Goal: Task Accomplishment & Management: Use online tool/utility

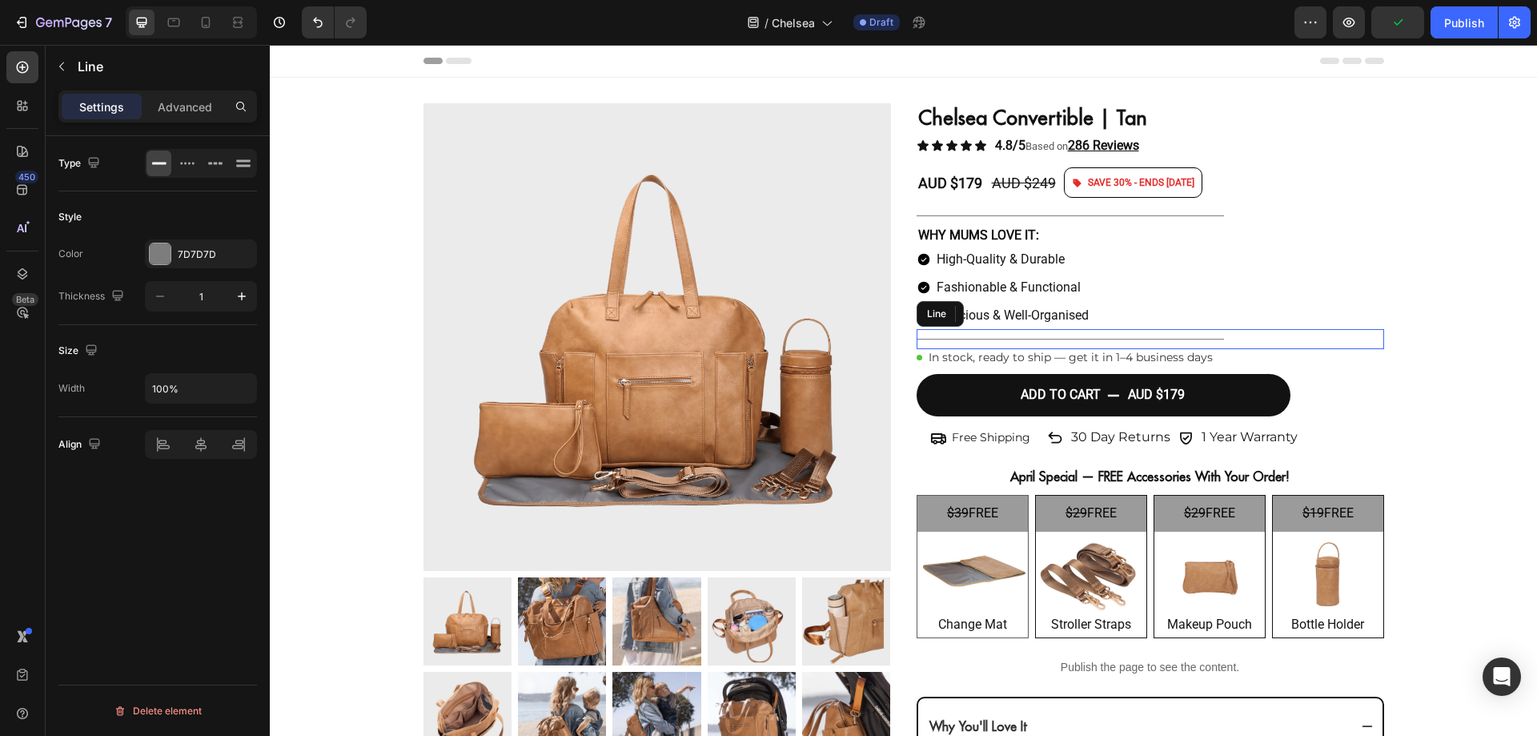
click at [1282, 348] on div "Title Line" at bounding box center [1151, 339] width 468 height 20
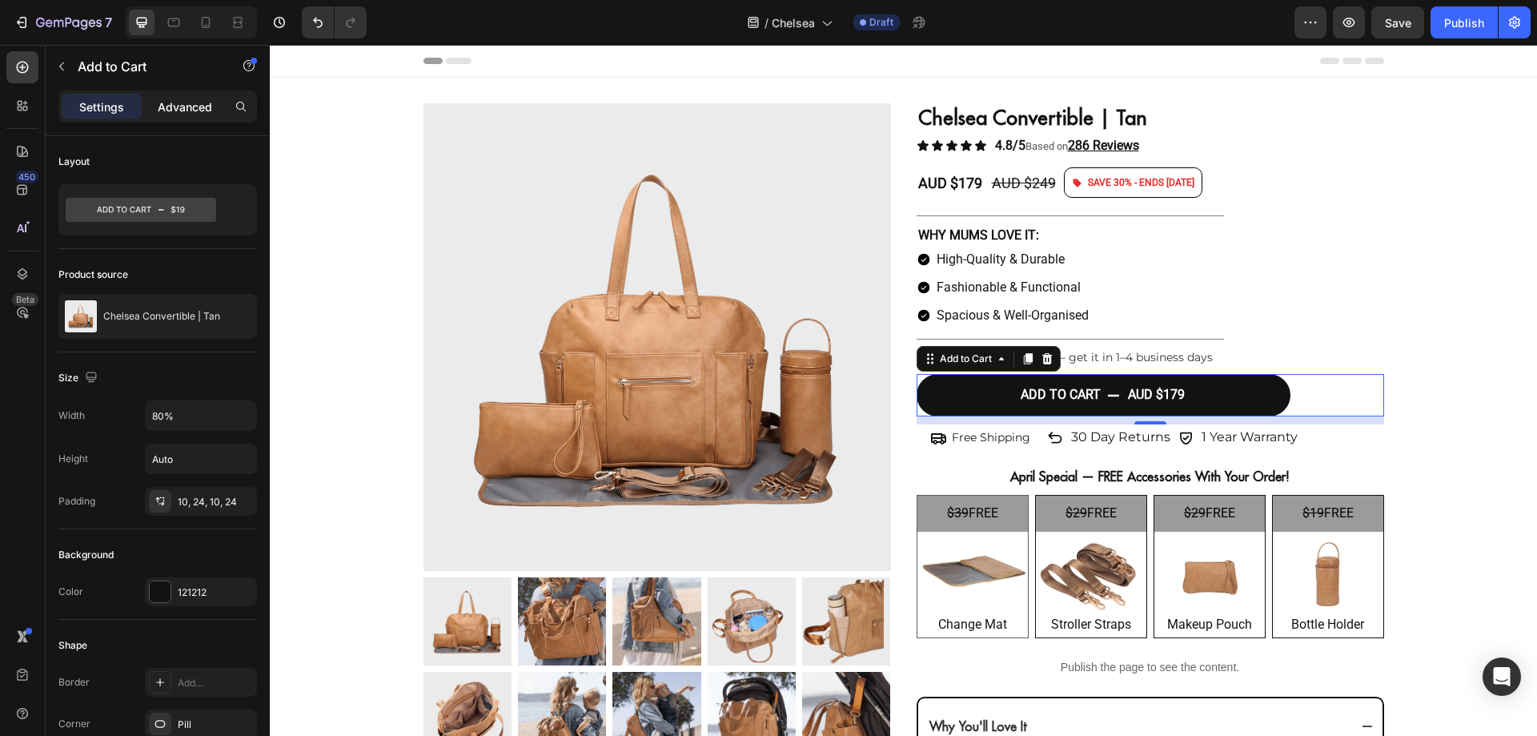
click at [192, 114] on p "Advanced" at bounding box center [185, 106] width 54 height 17
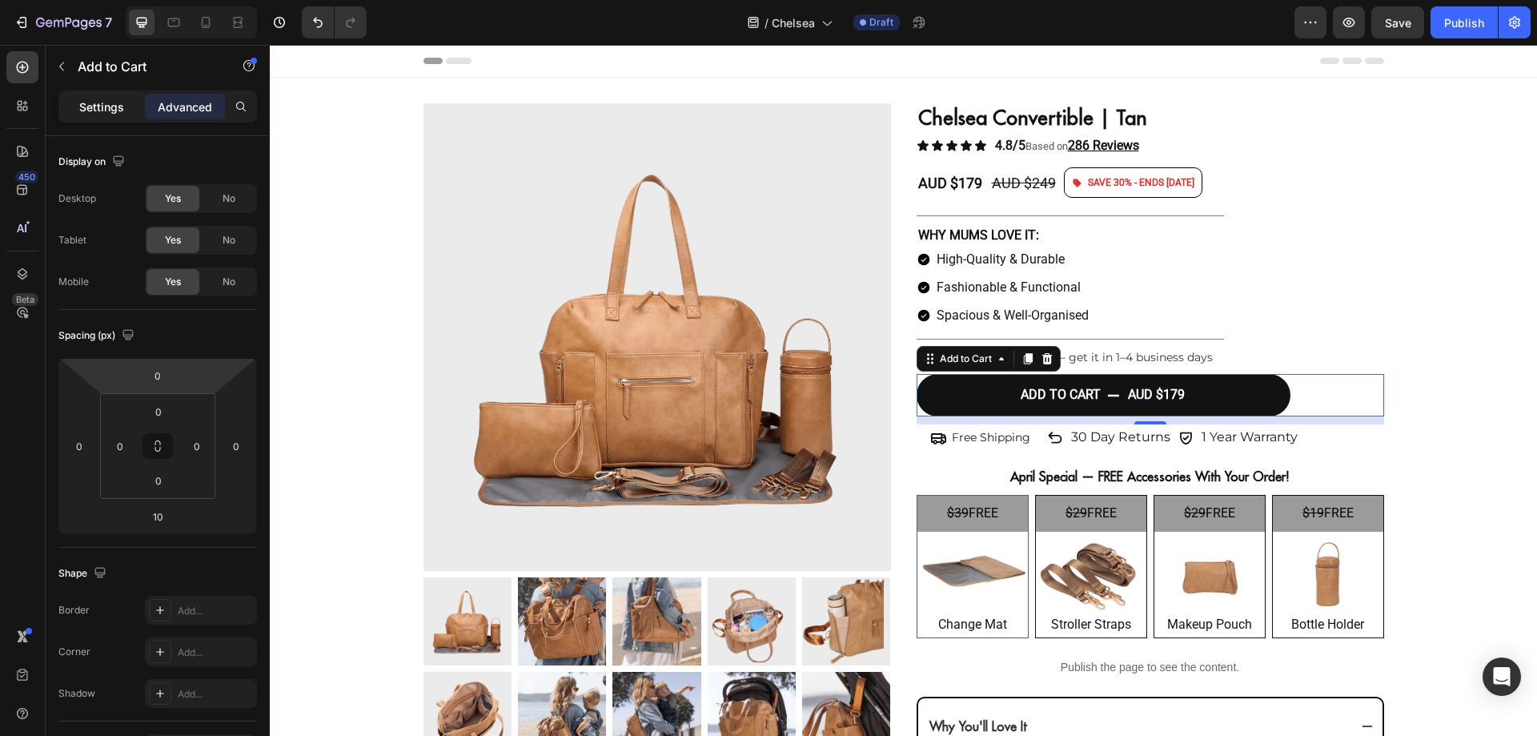
click at [87, 106] on p "Settings" at bounding box center [101, 106] width 45 height 17
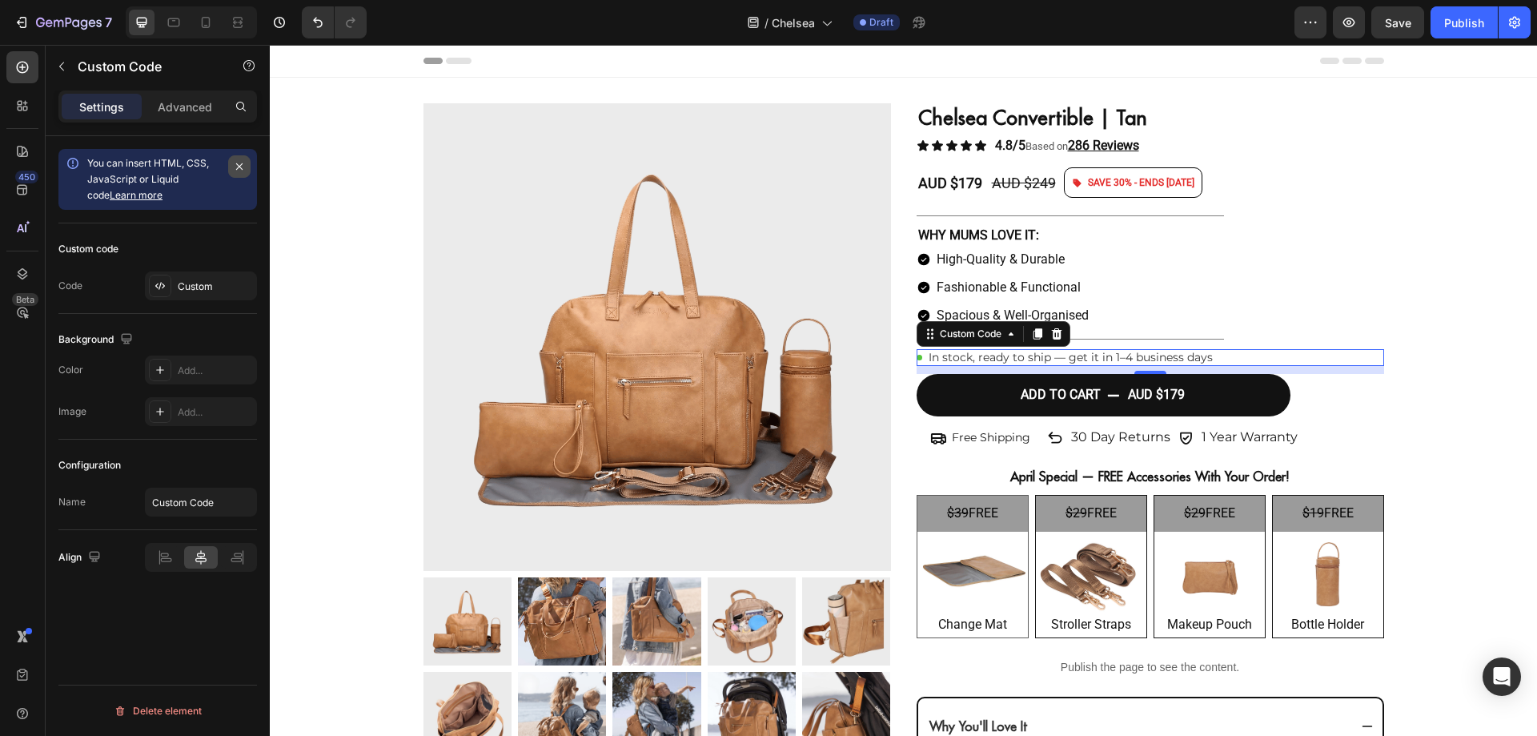
click at [241, 166] on icon "button" at bounding box center [239, 166] width 13 height 13
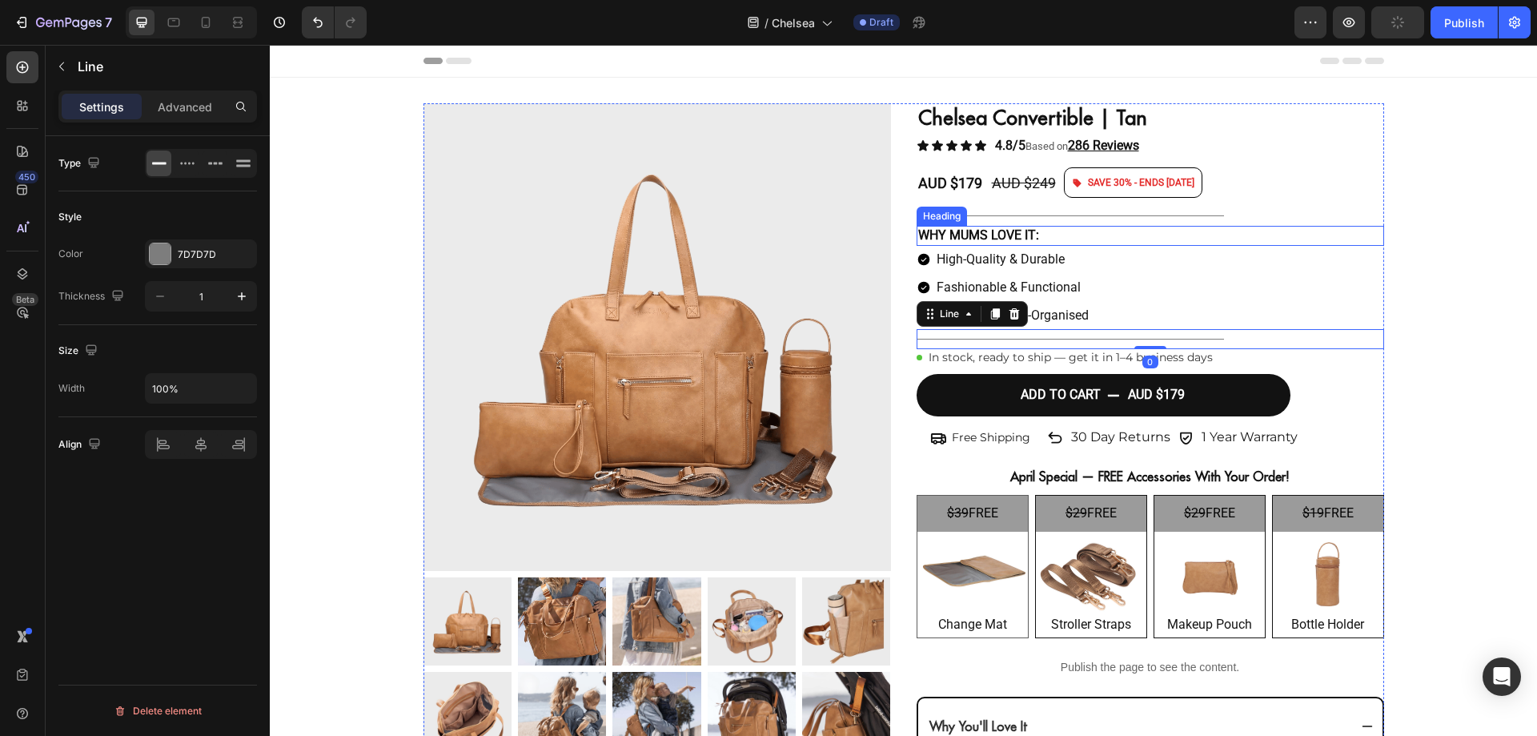
click at [1189, 239] on h2 "WHY MUMS LOVE IT:" at bounding box center [1151, 236] width 468 height 20
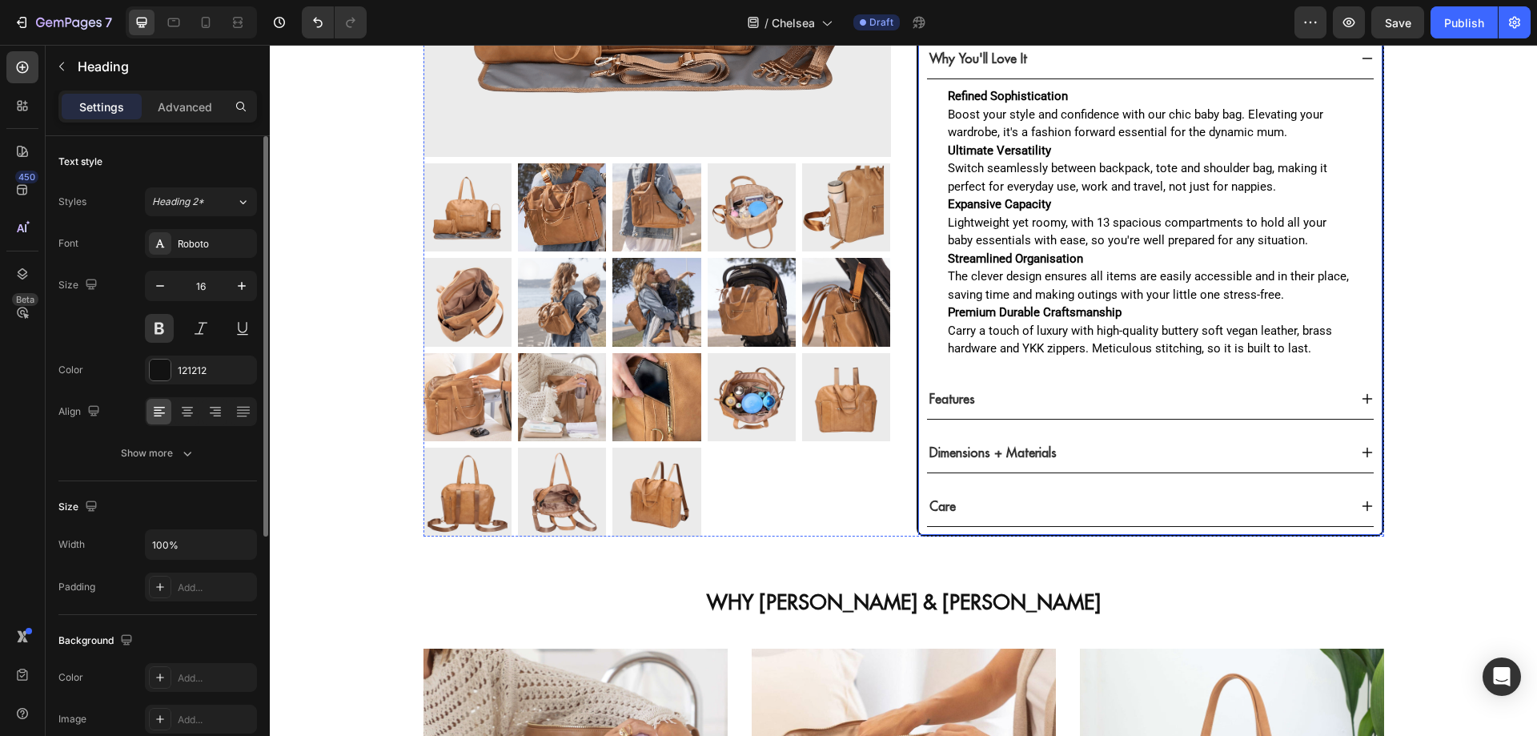
scroll to position [668, 0]
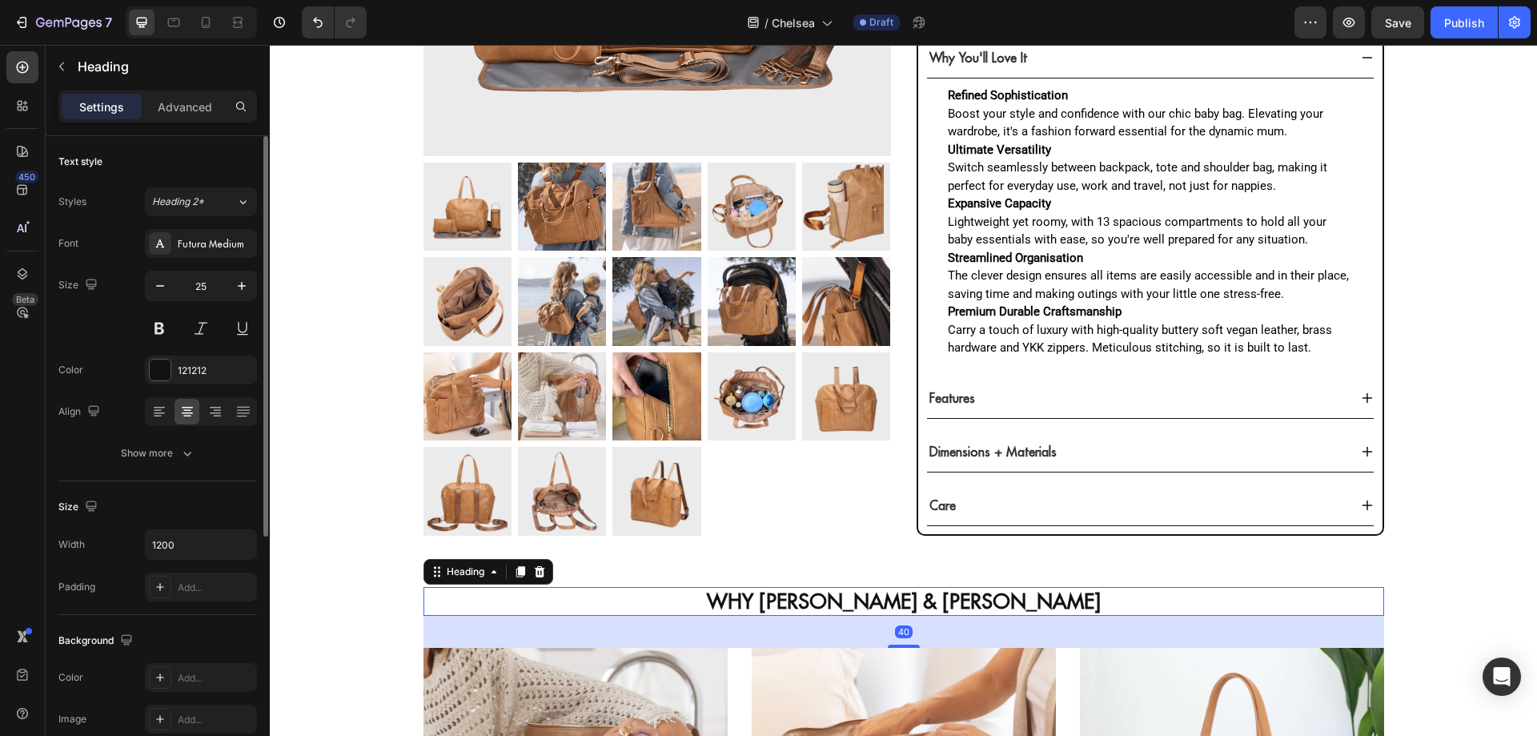
click at [913, 596] on strong "WHY [PERSON_NAME] & [PERSON_NAME]" at bounding box center [904, 601] width 394 height 26
click at [215, 287] on input "25" at bounding box center [201, 285] width 53 height 29
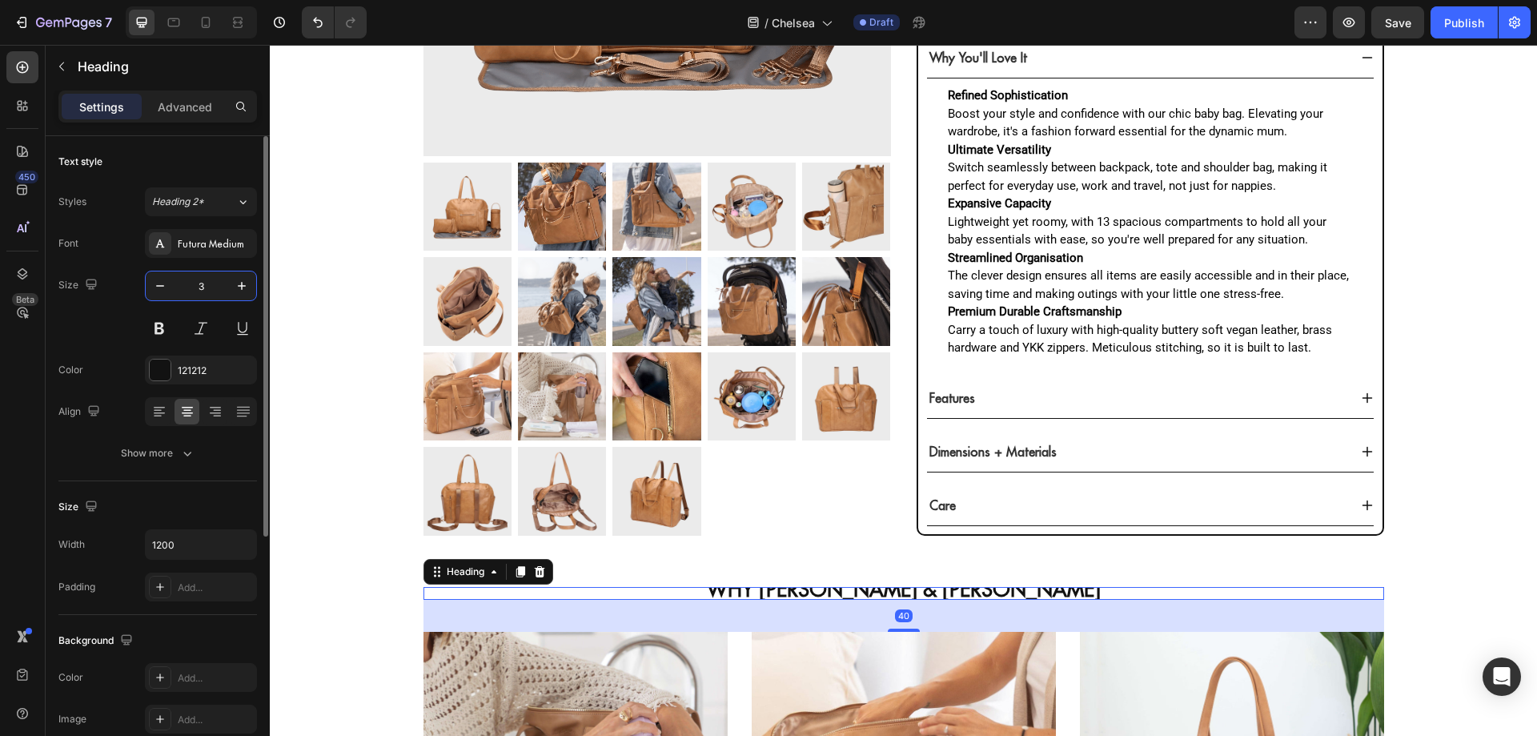
type input "32"
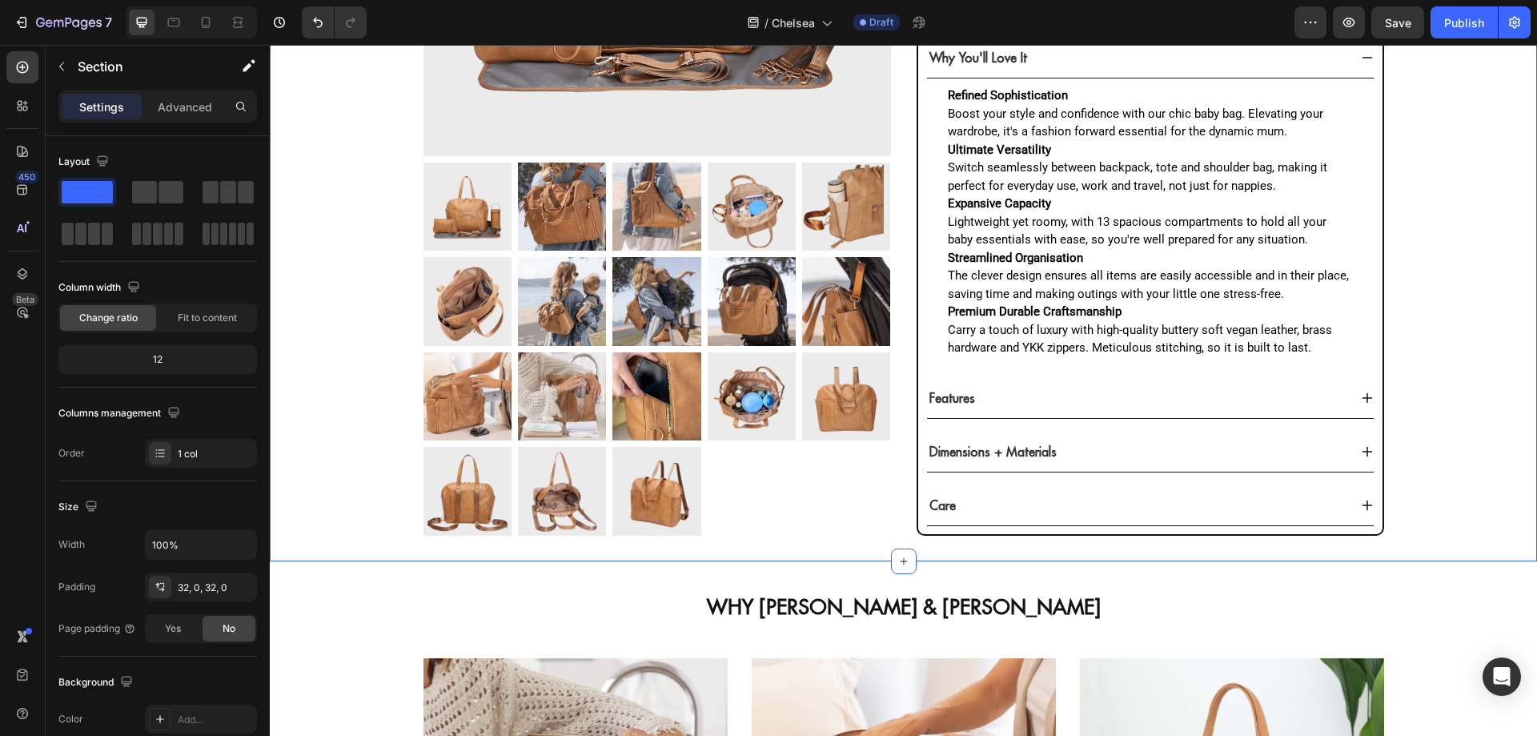
click at [856, 611] on strong "WHY [PERSON_NAME] & [PERSON_NAME]" at bounding box center [904, 607] width 394 height 26
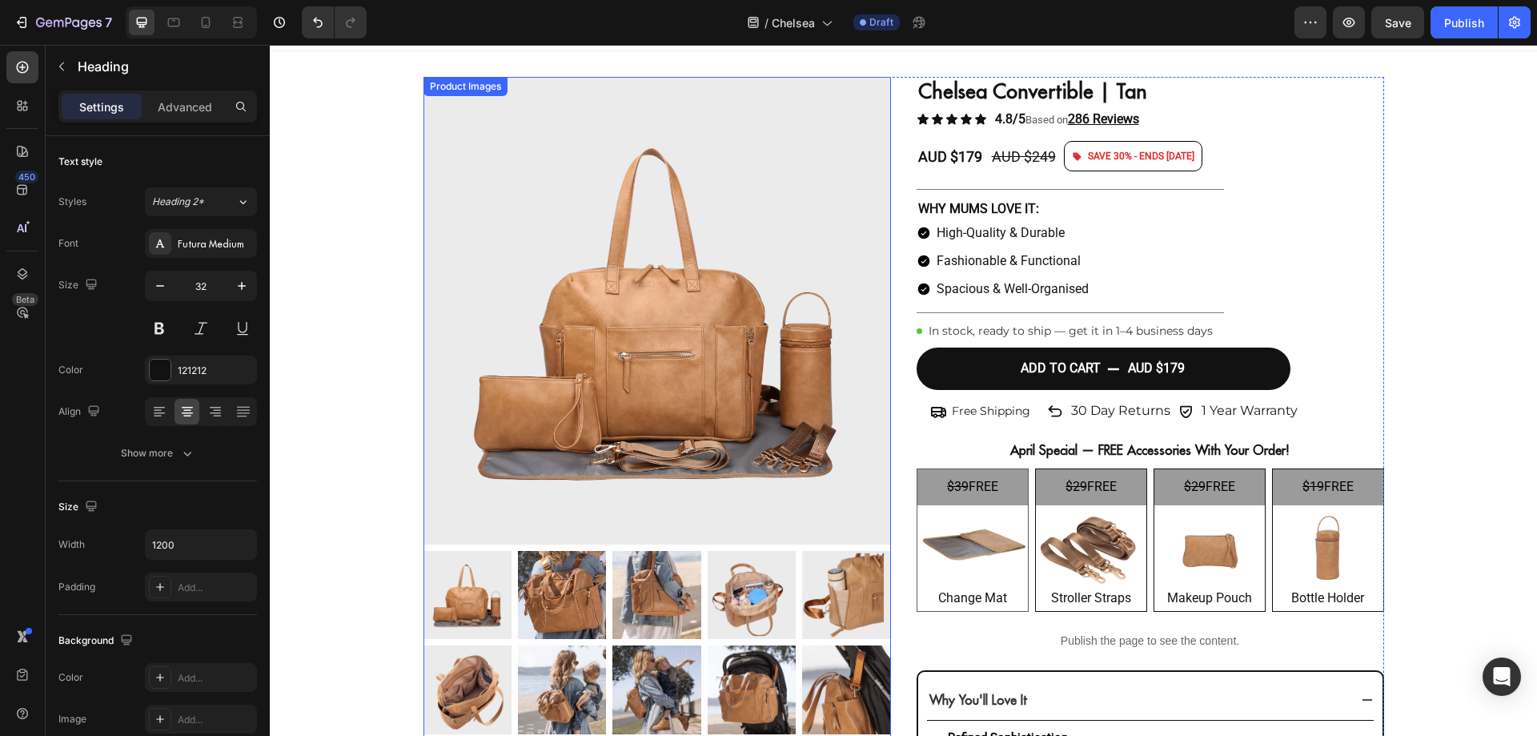
scroll to position [0, 0]
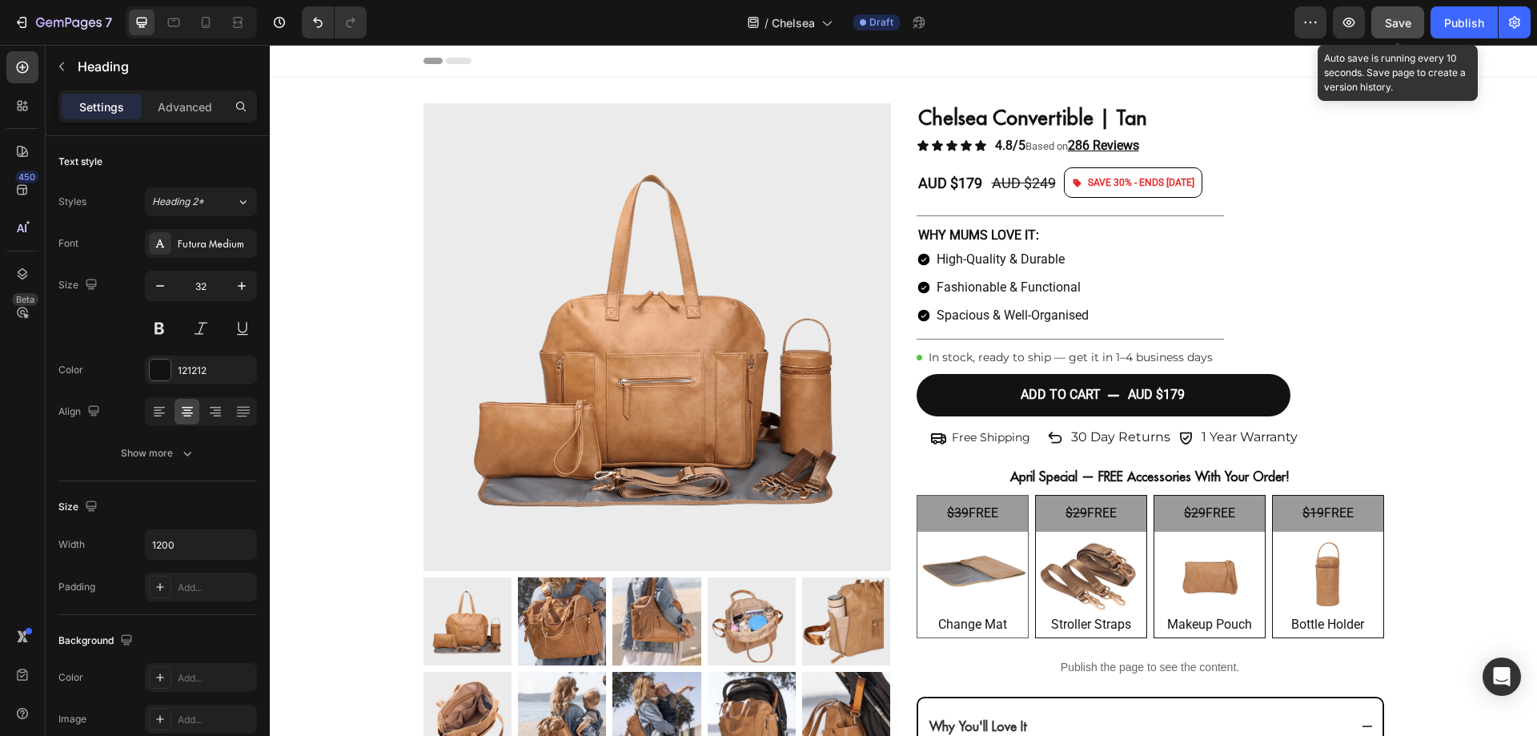
click at [1396, 21] on span "Save" at bounding box center [1398, 23] width 26 height 14
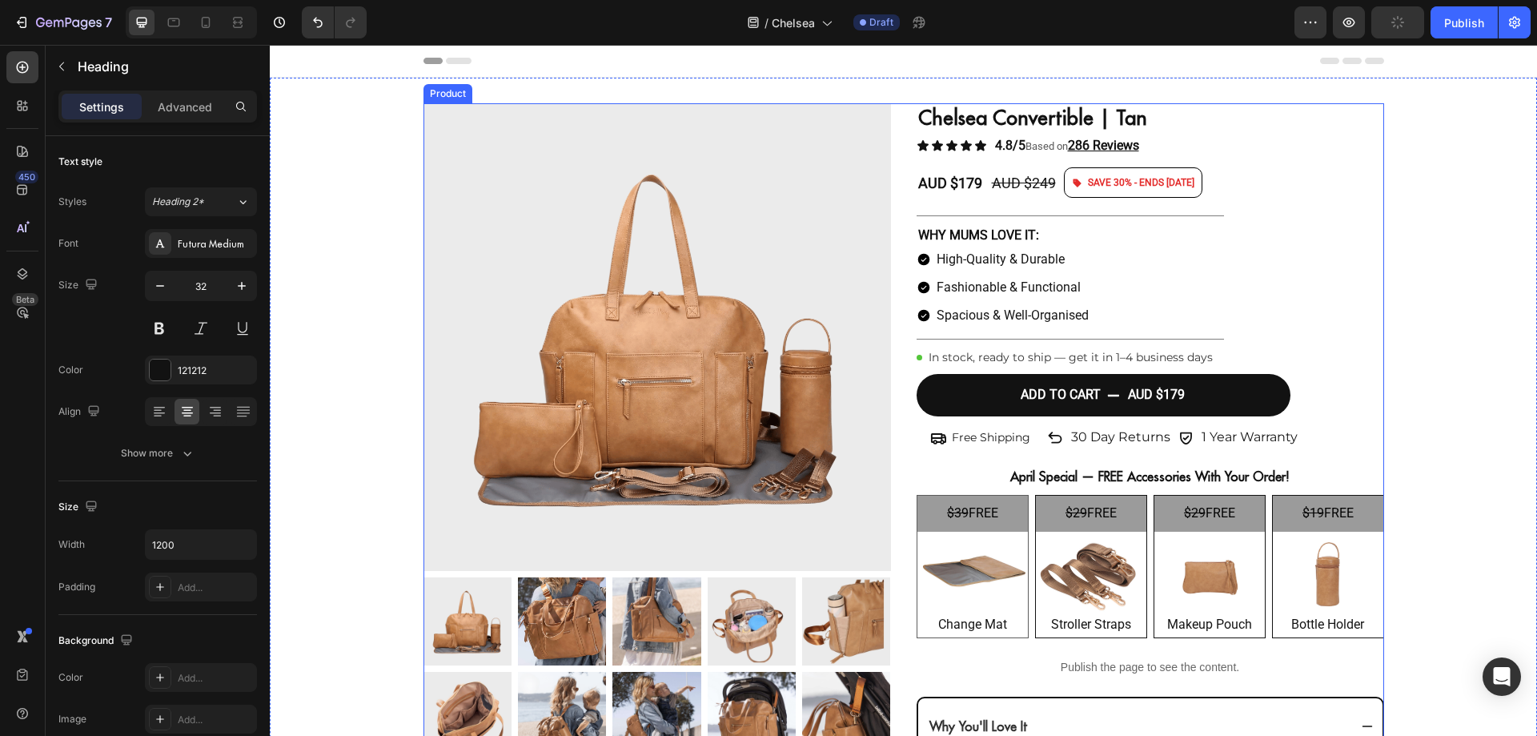
click at [901, 191] on div "Product Images Chelsea Convertible | Tan Product Title Icon Icon Icon Icon Icon…" at bounding box center [903, 653] width 961 height 1101
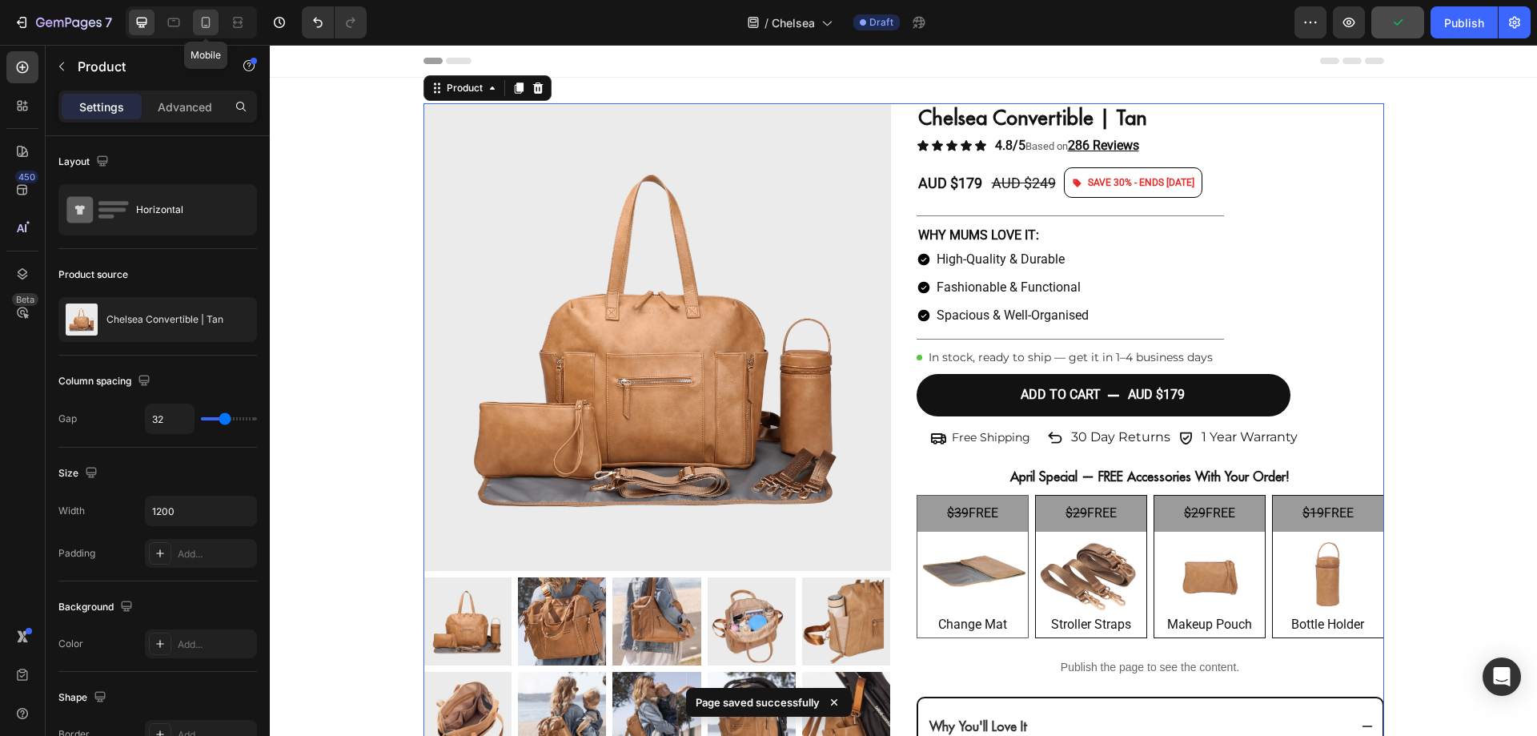
click at [203, 23] on icon at bounding box center [206, 22] width 16 height 16
type input "0"
type input "100%"
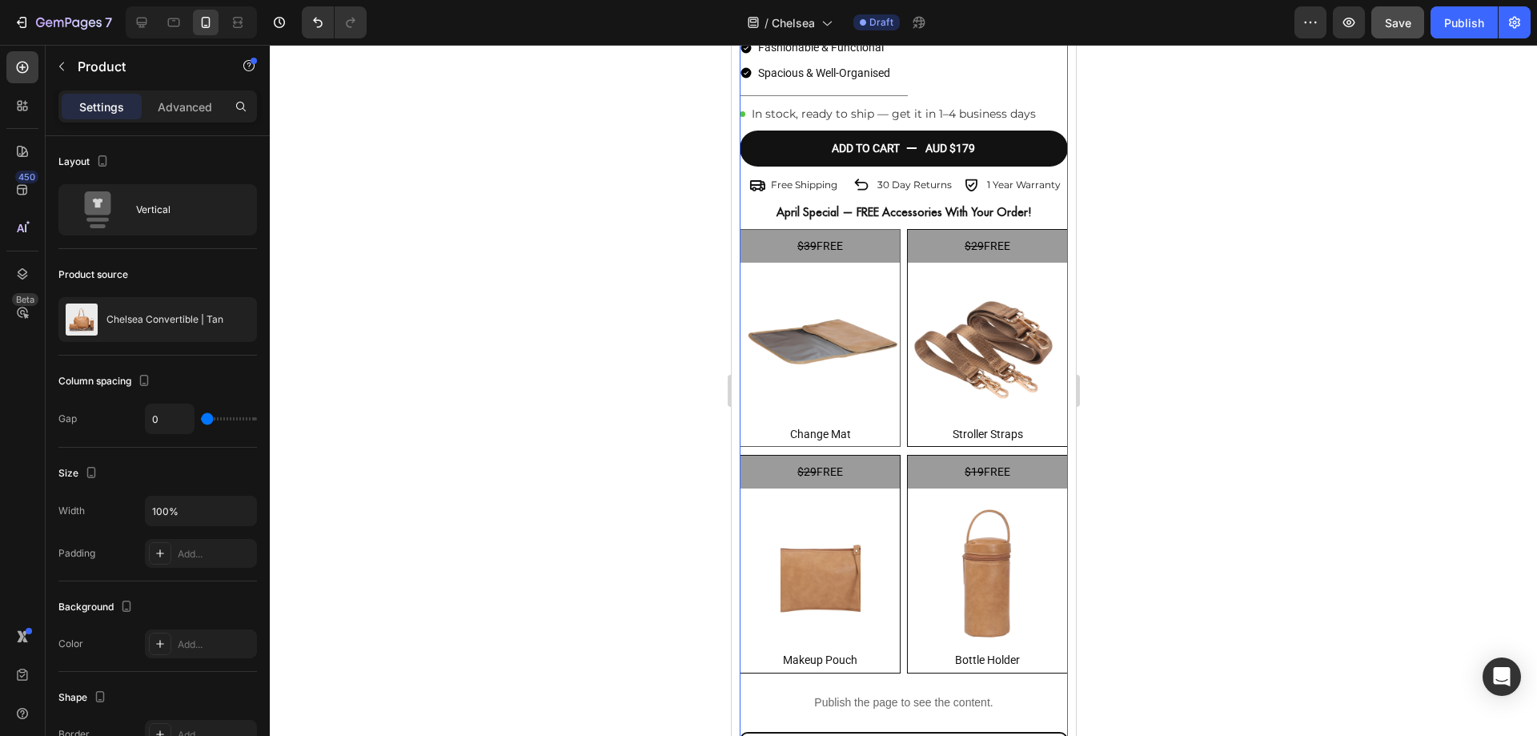
scroll to position [626, 0]
click at [875, 356] on img at bounding box center [819, 342] width 159 height 160
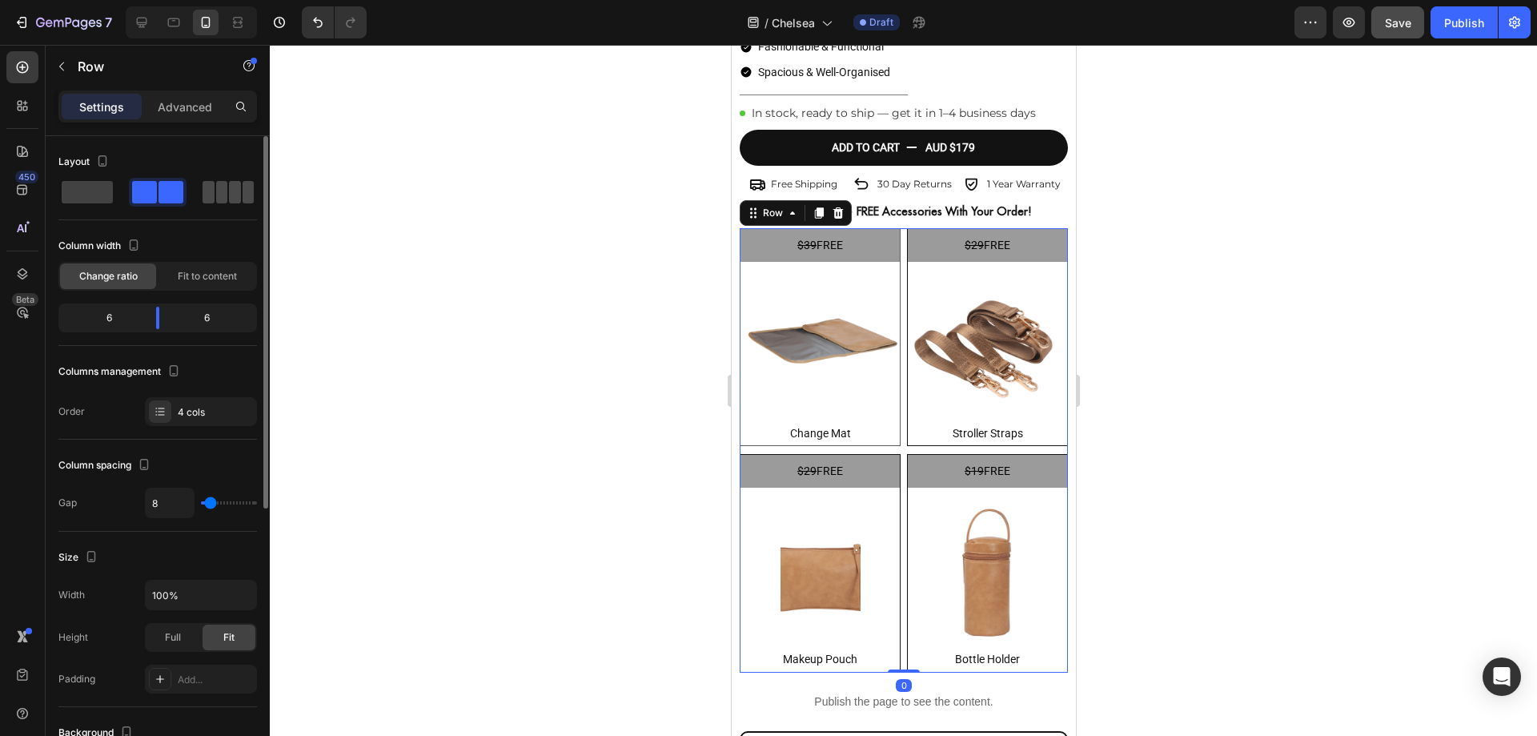
click at [243, 190] on span at bounding box center [249, 192] width 12 height 22
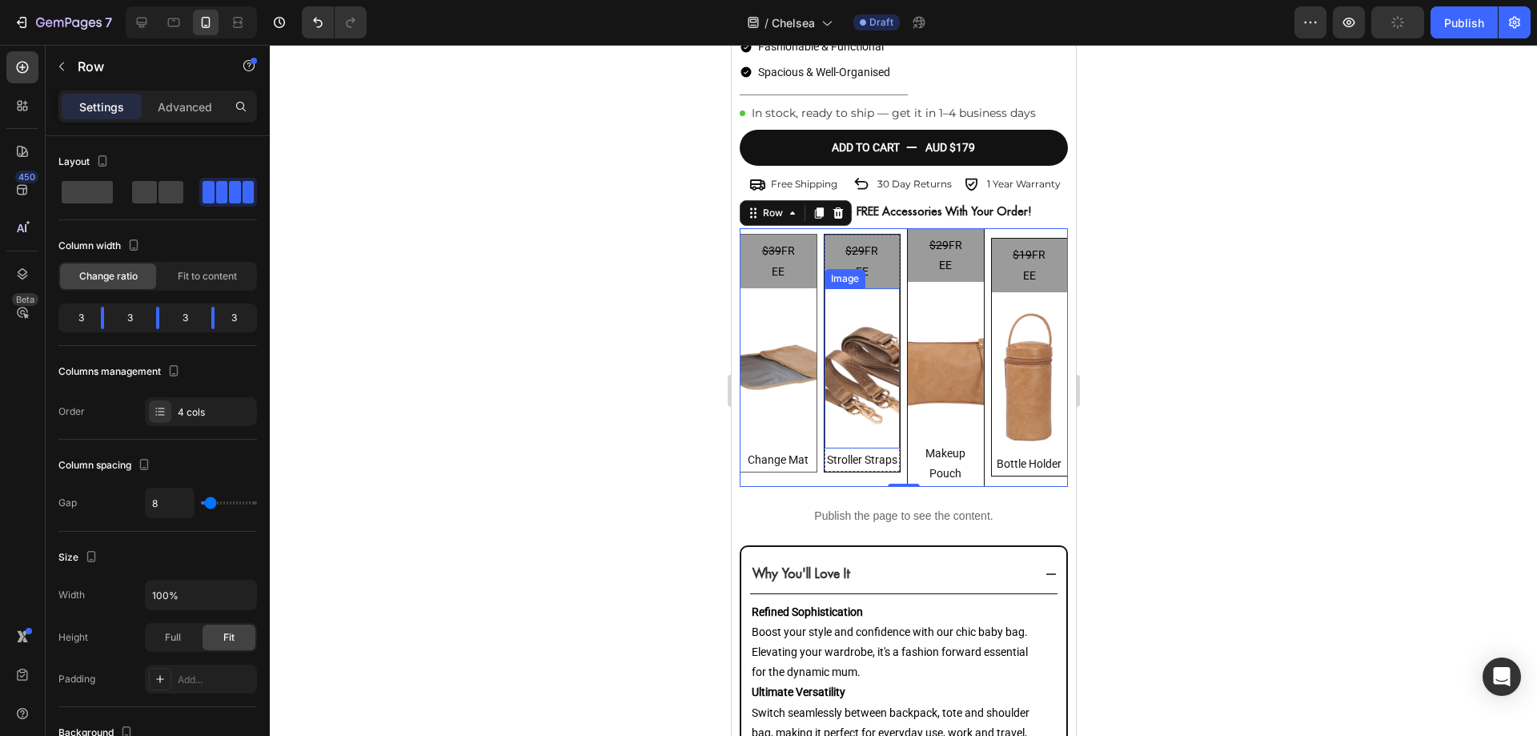
click at [878, 347] on img at bounding box center [862, 368] width 76 height 160
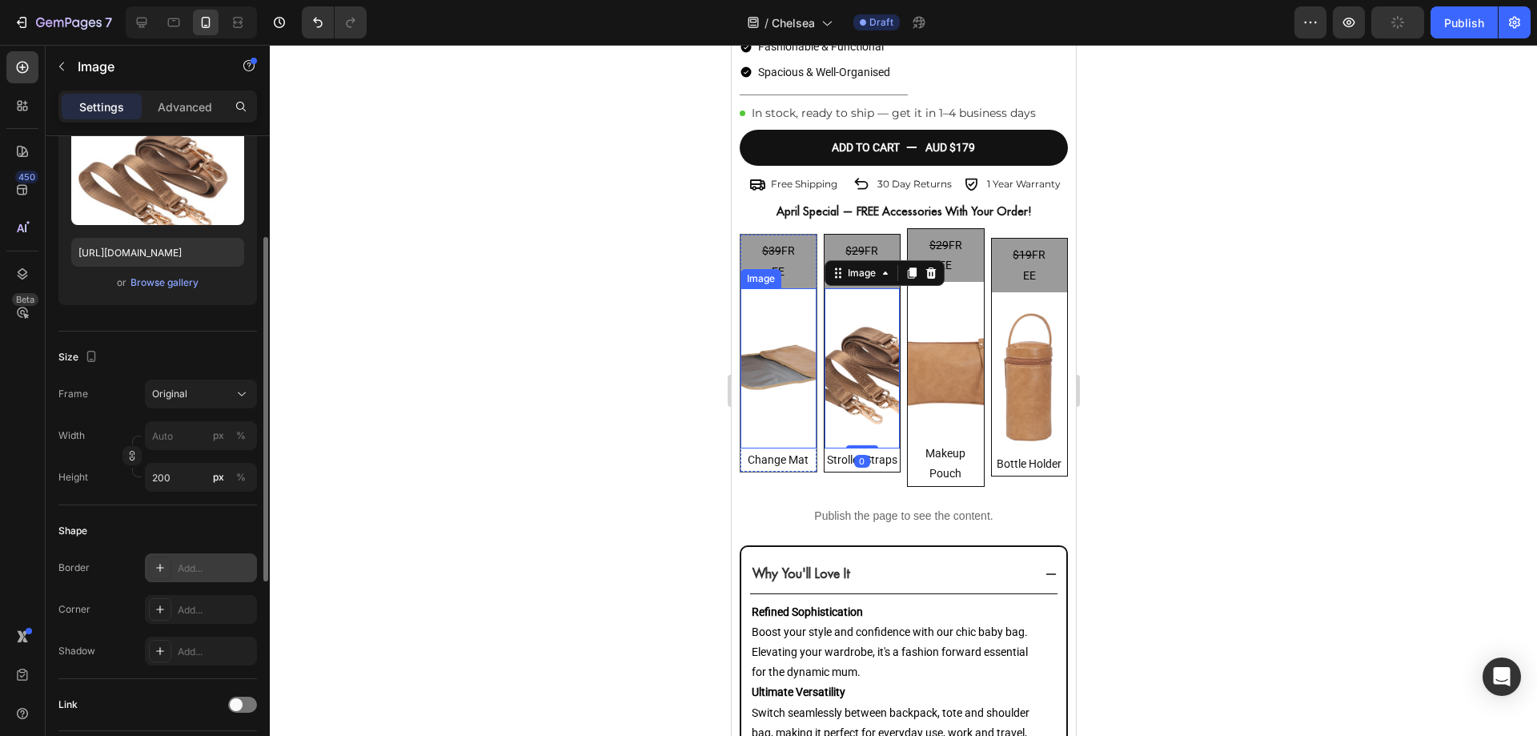
scroll to position [187, 0]
click at [185, 484] on input "200" at bounding box center [201, 475] width 112 height 29
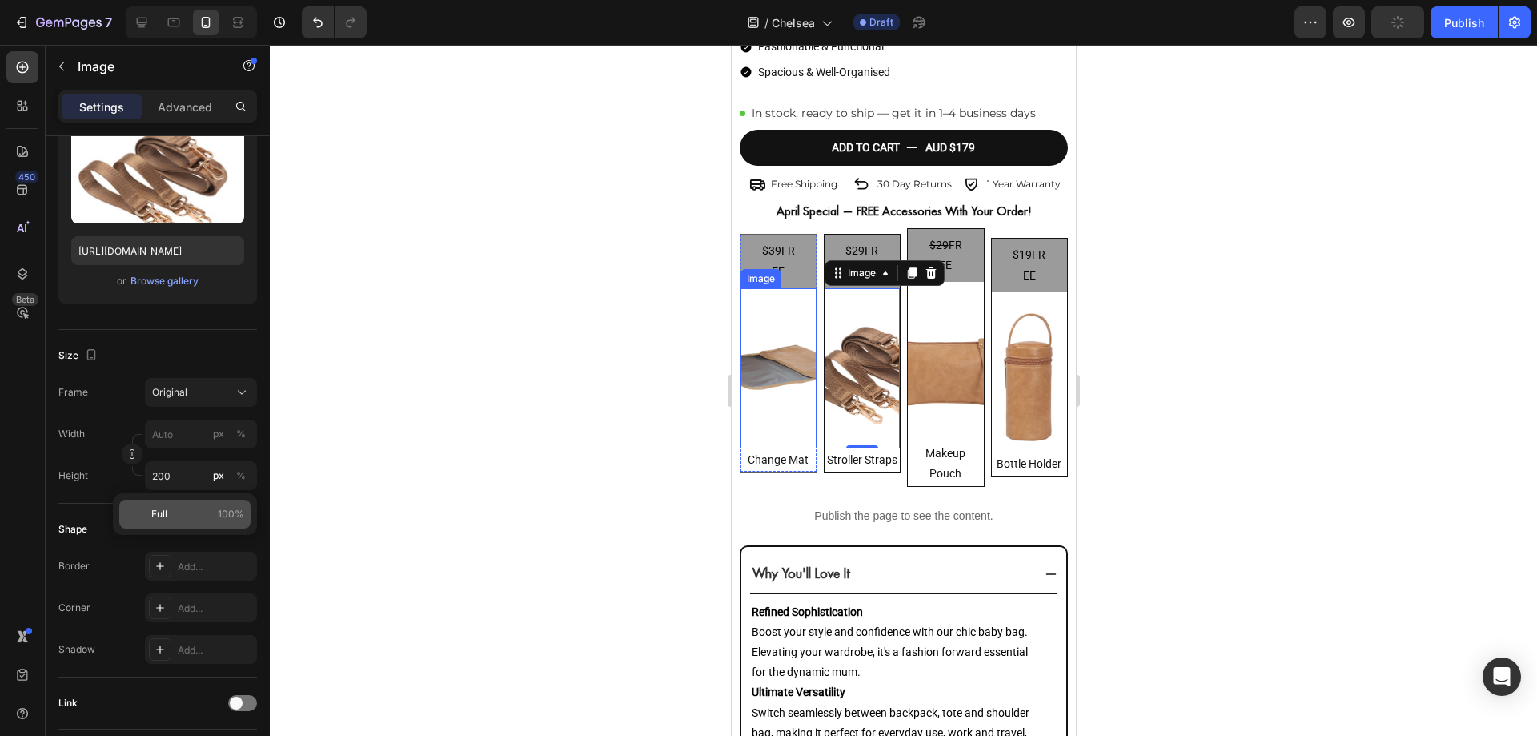
click at [207, 508] on p "Full 100%" at bounding box center [197, 514] width 93 height 14
type input "100"
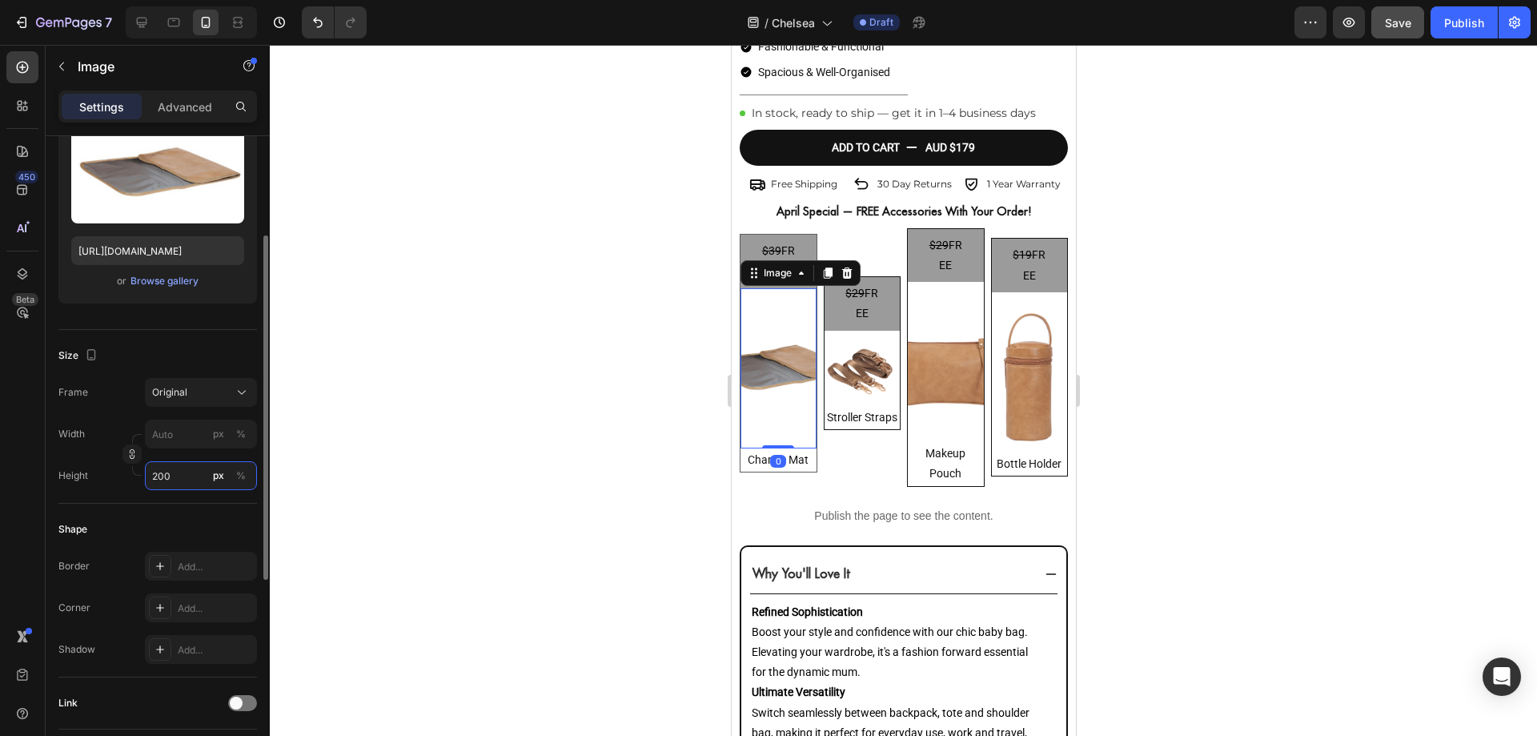
click at [185, 484] on input "200" at bounding box center [201, 475] width 112 height 29
drag, startPoint x: 189, startPoint y: 531, endPoint x: 195, endPoint y: 520, distance: 12.5
click at [195, 520] on div "Full 100%" at bounding box center [185, 514] width 144 height 42
click at [195, 520] on p "Full 100%" at bounding box center [197, 514] width 93 height 14
type input "100"
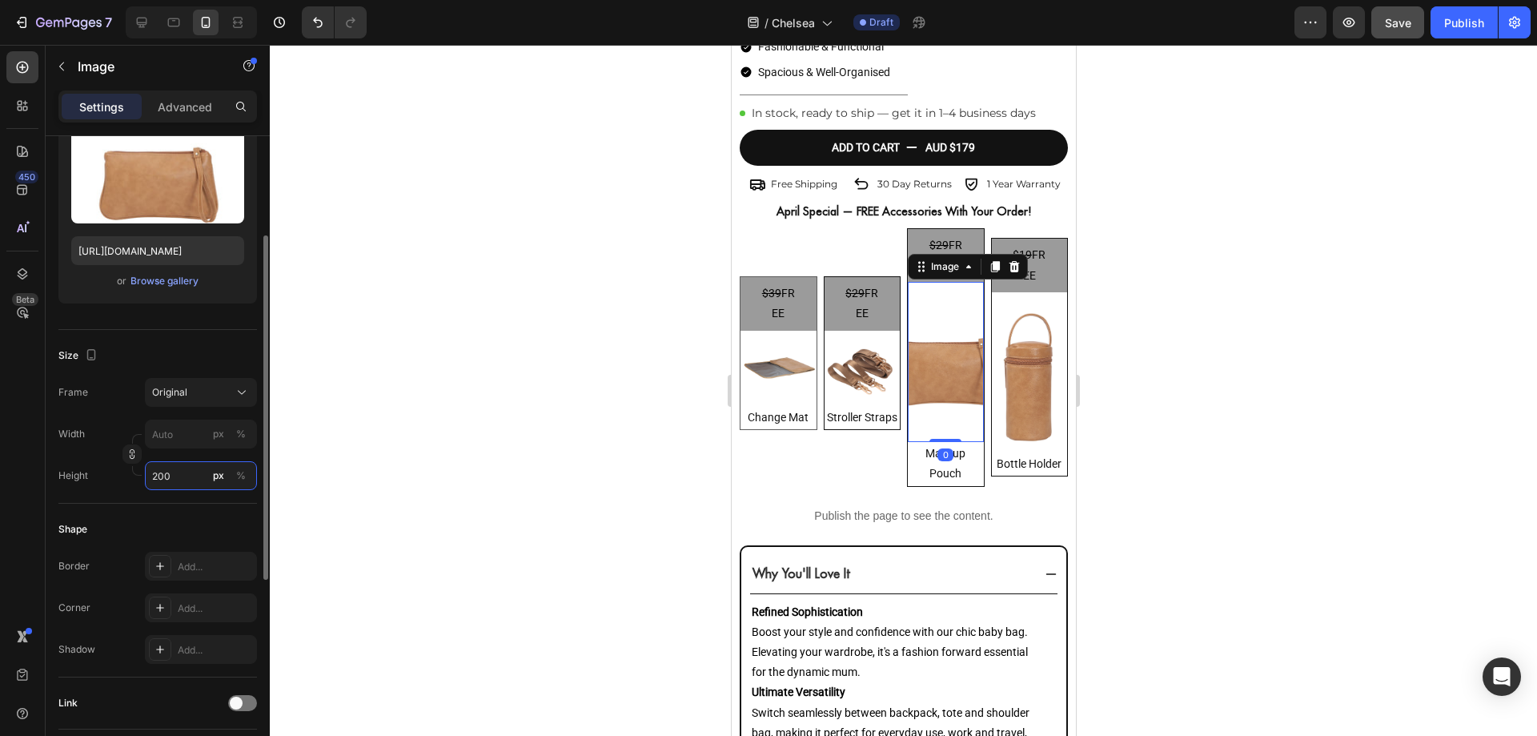
click at [178, 479] on input "200" at bounding box center [201, 475] width 112 height 29
click at [183, 520] on p "Full 100%" at bounding box center [197, 514] width 93 height 14
type input "100"
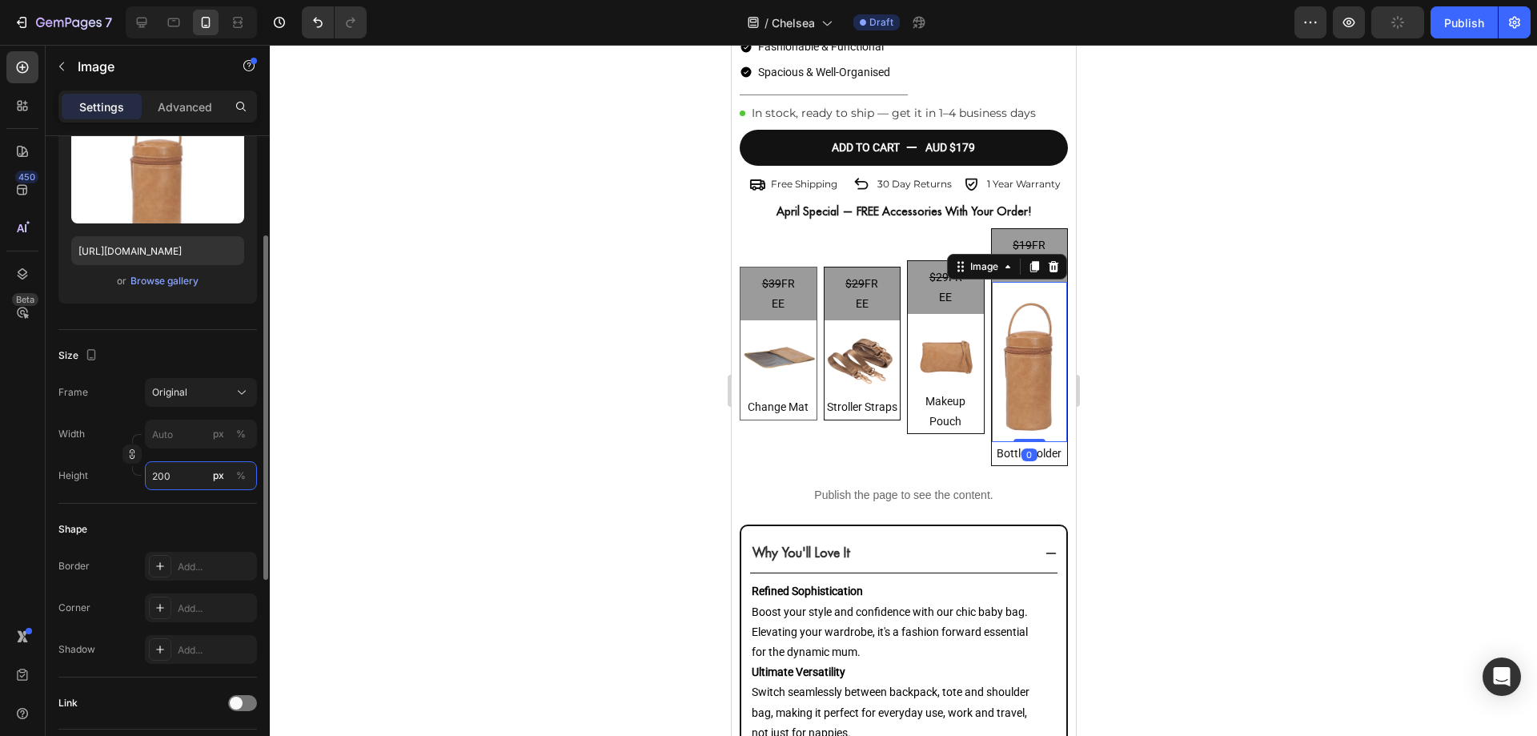
click at [182, 473] on input "200" at bounding box center [201, 475] width 112 height 29
click at [189, 516] on p "Full 100%" at bounding box center [197, 514] width 93 height 14
type input "100"
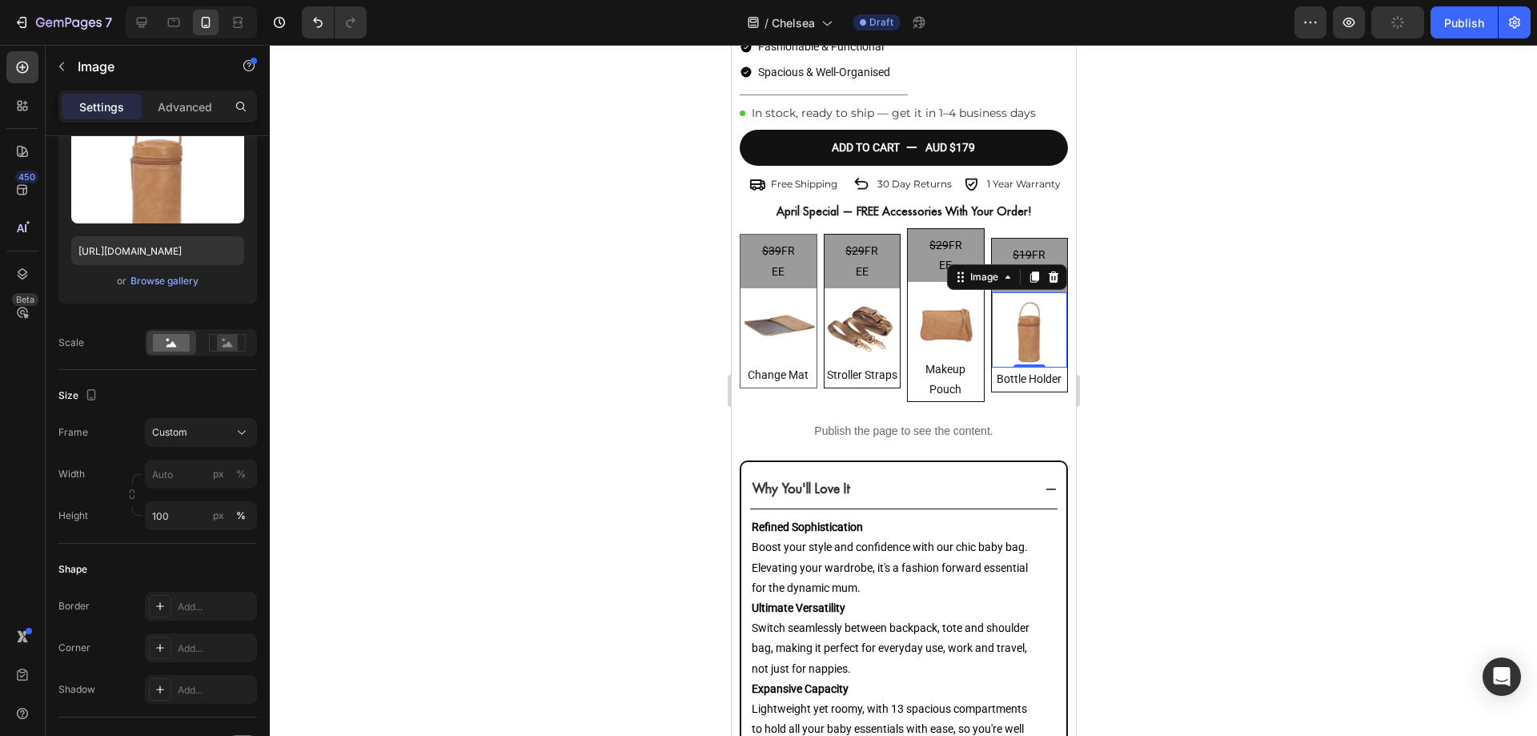
click at [673, 428] on div at bounding box center [903, 390] width 1267 height 691
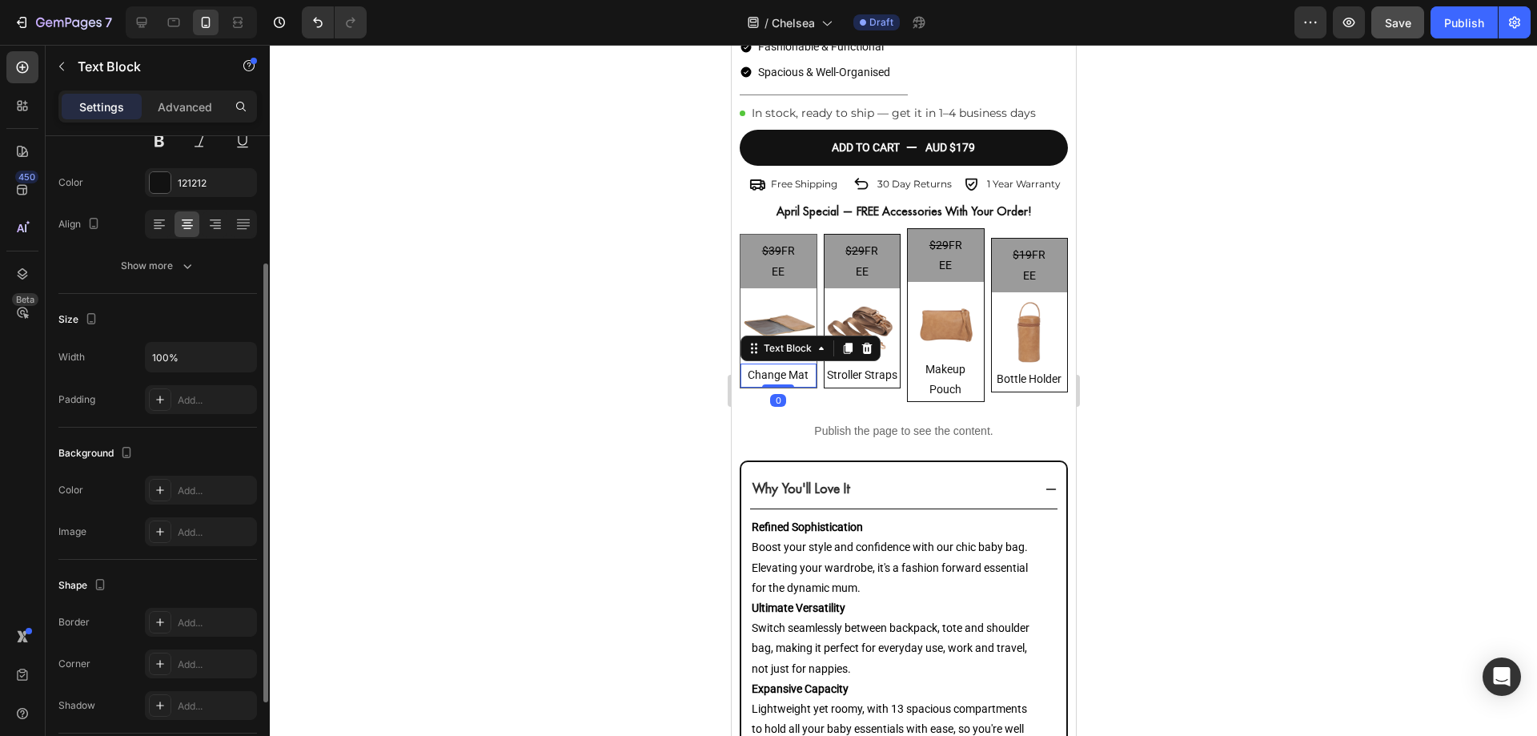
click at [789, 365] on p "Change Mat" at bounding box center [777, 375] width 73 height 20
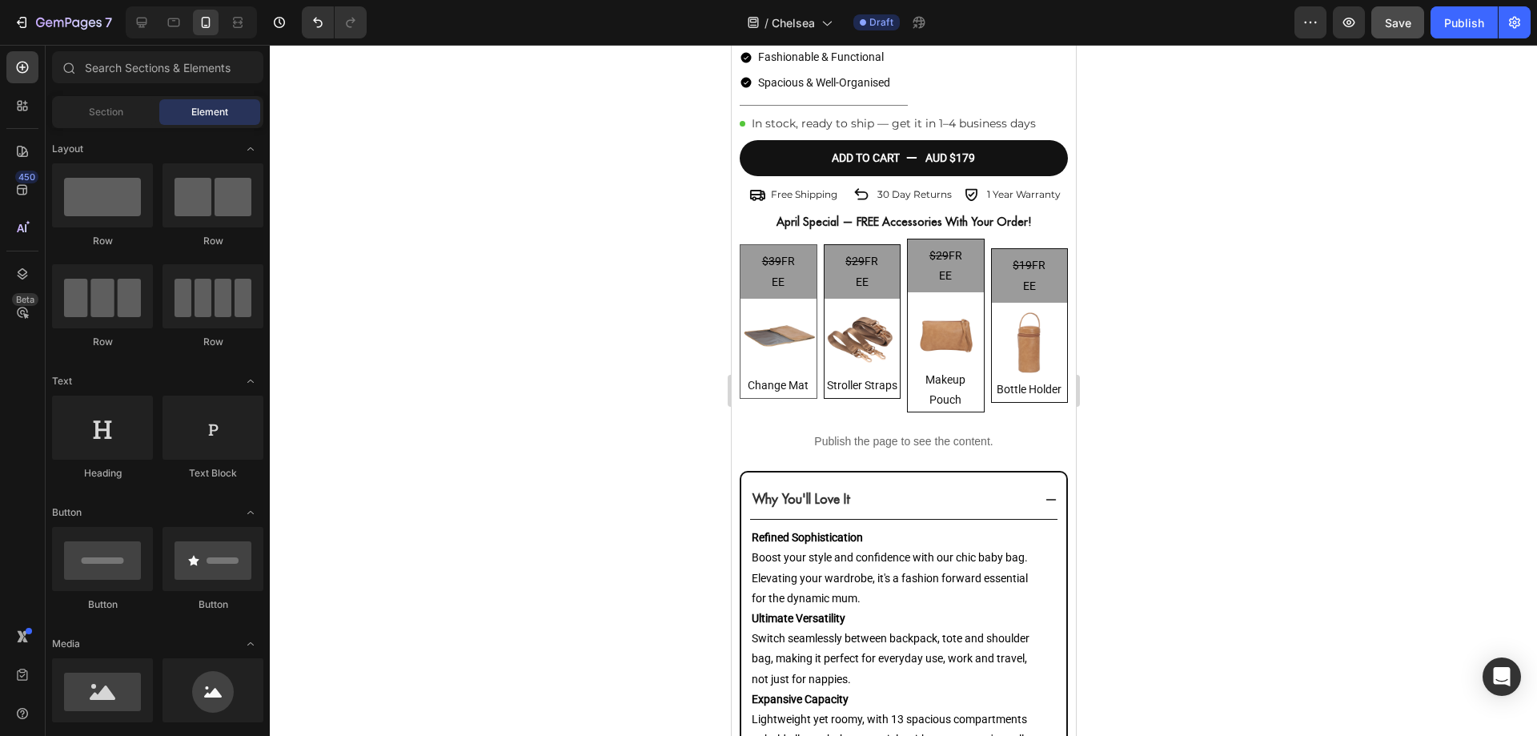
click at [779, 346] on div at bounding box center [779, 346] width 0 height 0
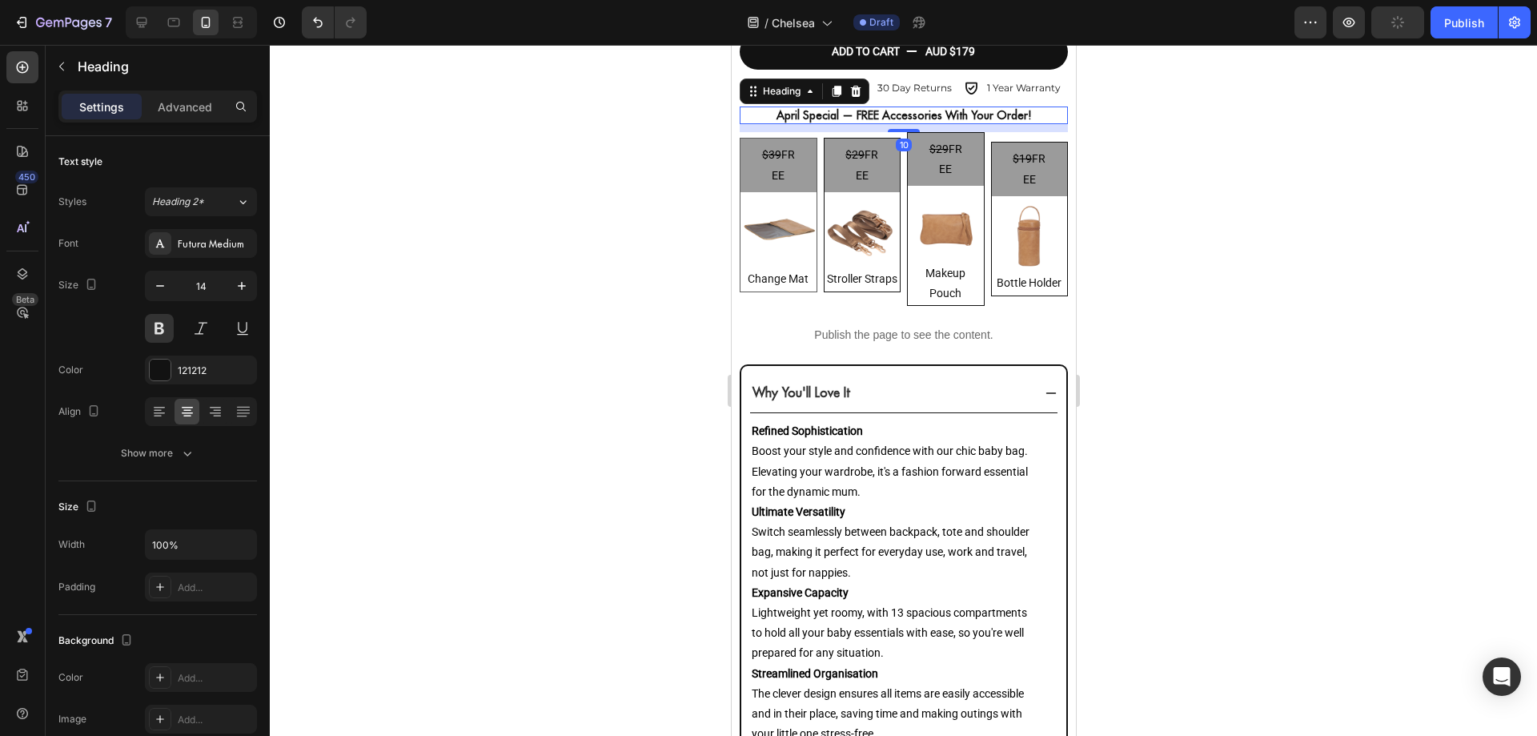
scroll to position [713, 0]
